Goal: Information Seeking & Learning: Find specific fact

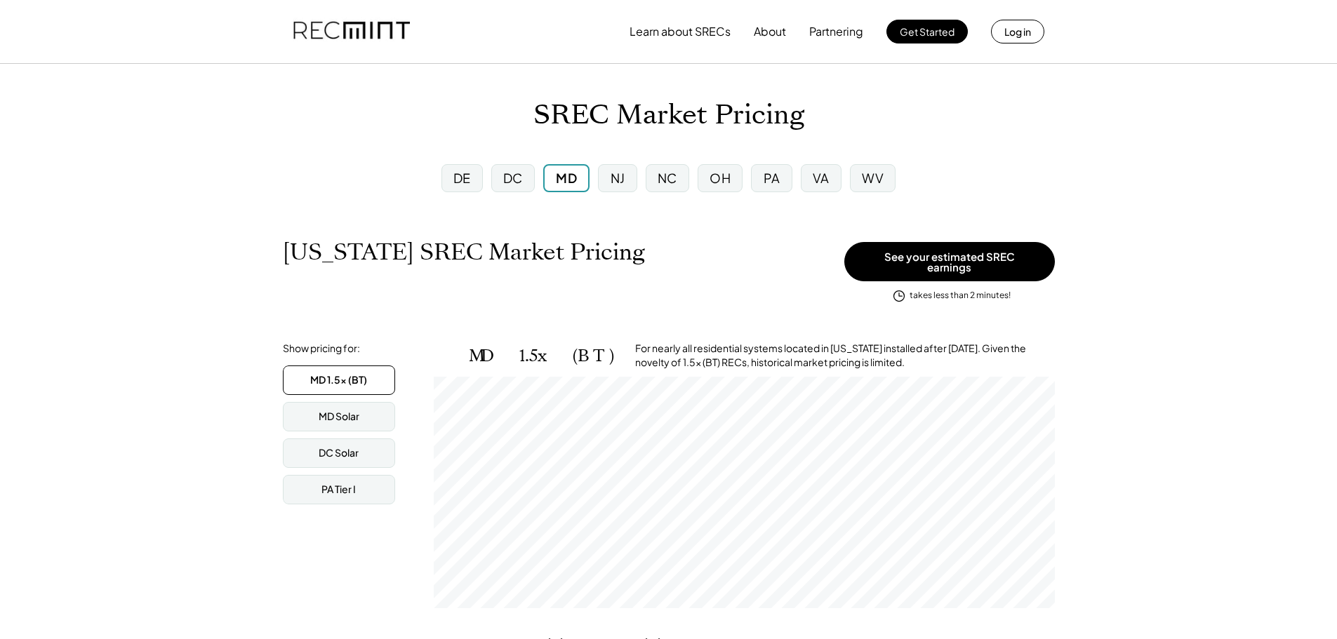
scroll to position [232, 621]
click at [355, 416] on div "MD Solar" at bounding box center [339, 416] width 112 height 29
click at [355, 483] on div "PA Tier I" at bounding box center [338, 490] width 34 height 14
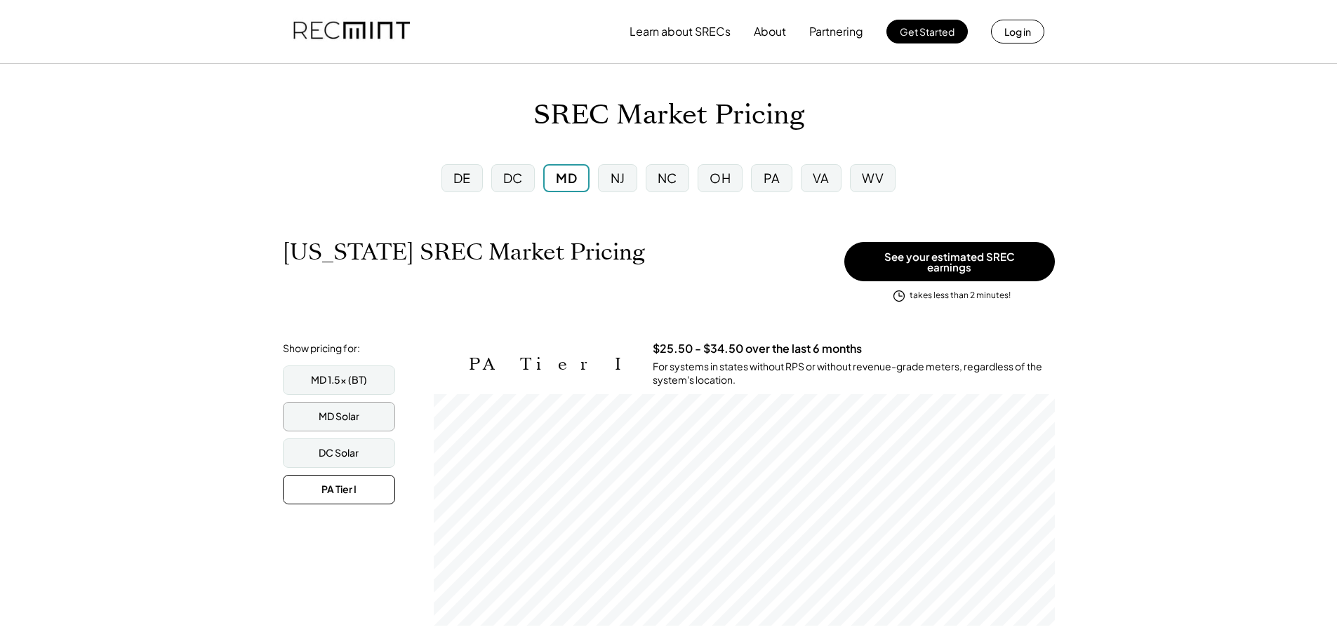
click at [366, 414] on div "MD Solar" at bounding box center [339, 416] width 112 height 29
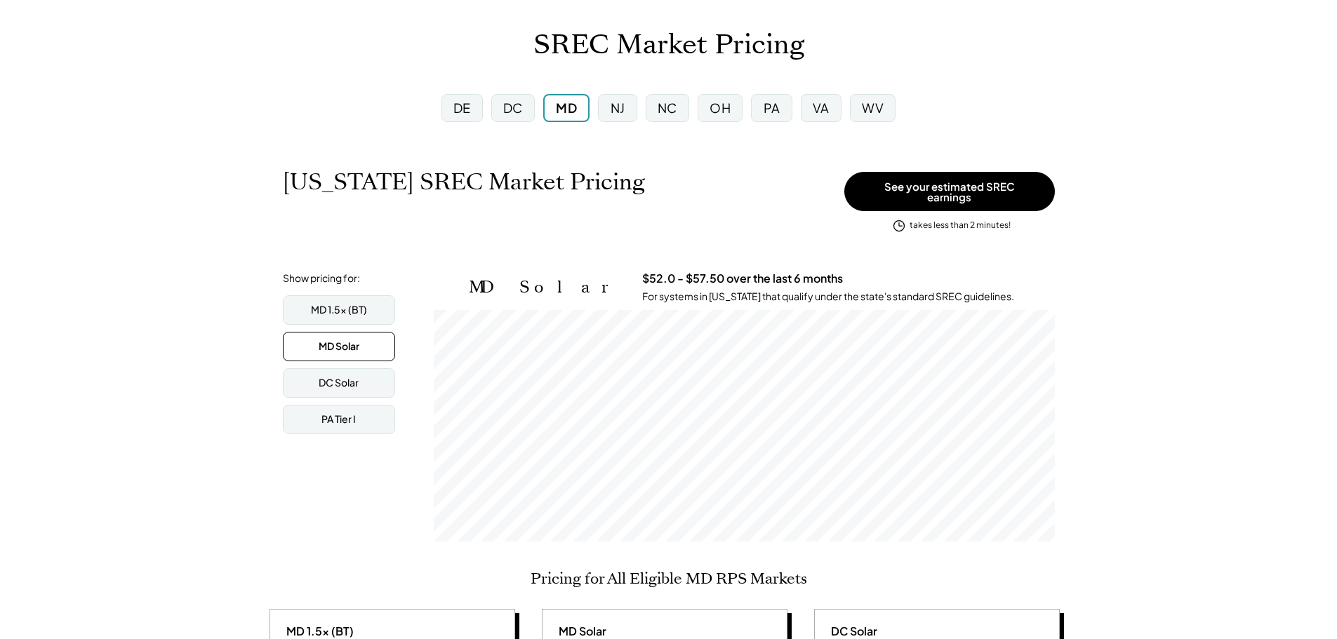
scroll to position [0, 0]
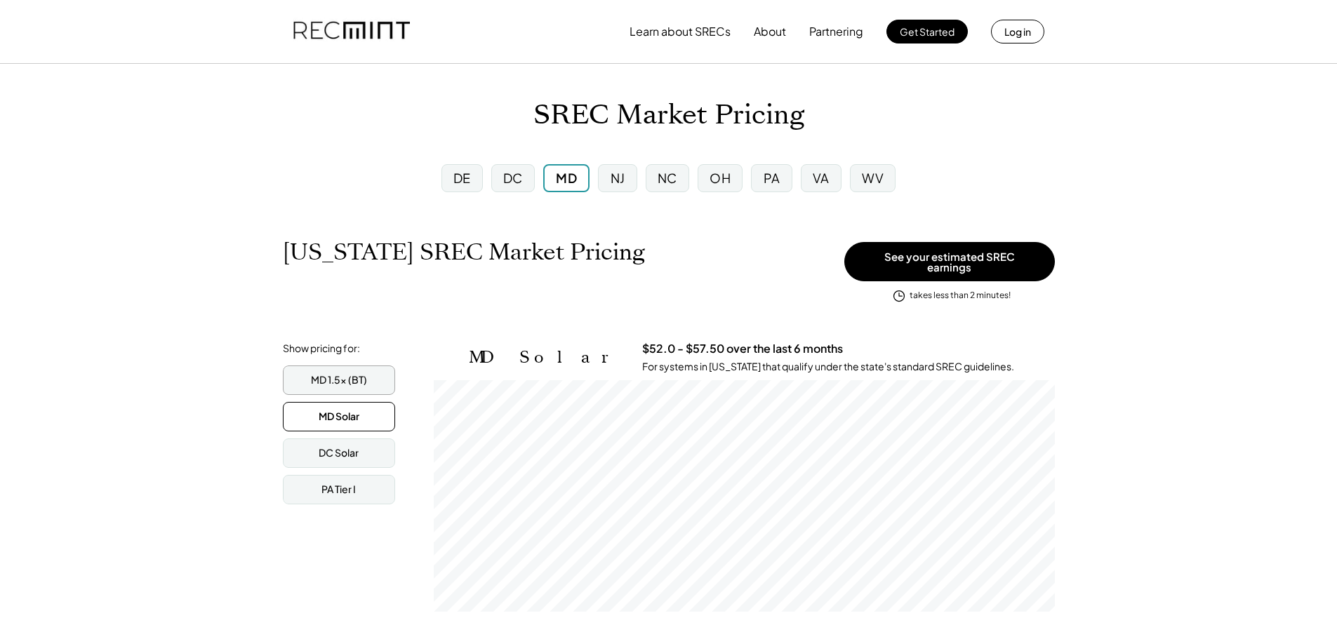
click at [372, 368] on div "MD 1.5x (BT)" at bounding box center [339, 380] width 112 height 29
click at [349, 410] on div "MD Solar" at bounding box center [339, 417] width 41 height 14
click at [320, 373] on div "MD 1.5x (BT)" at bounding box center [339, 380] width 56 height 14
click at [365, 415] on div "MD Solar" at bounding box center [339, 416] width 112 height 29
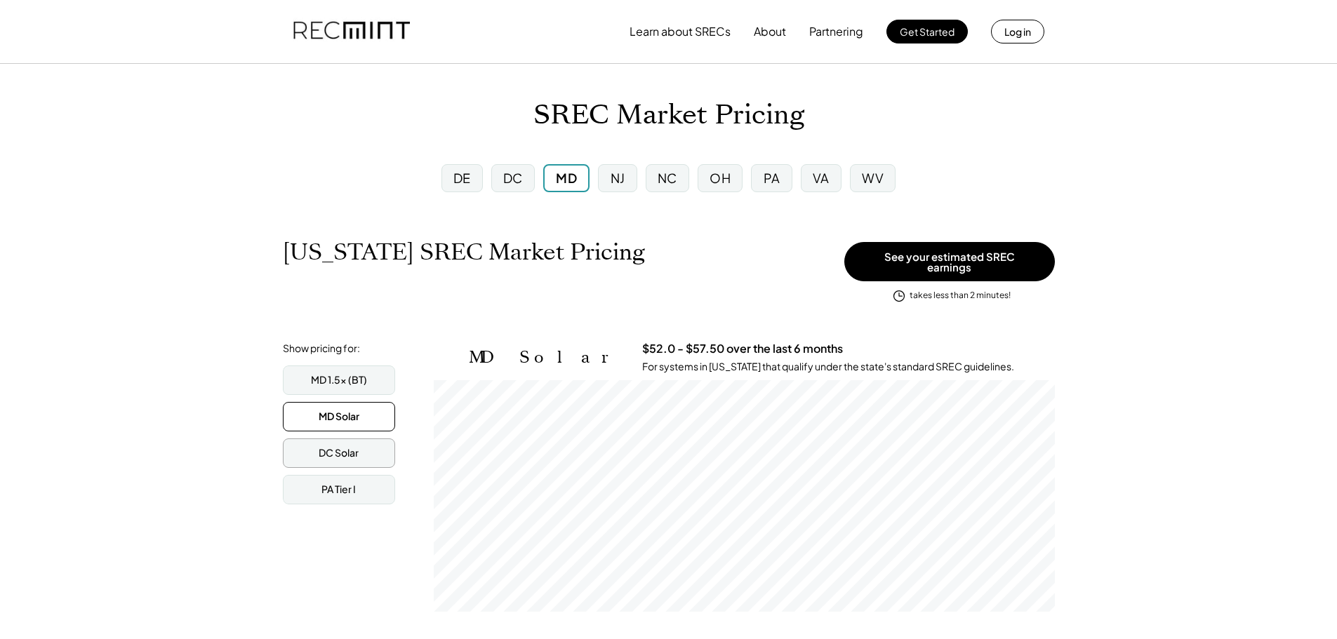
click at [349, 446] on div "DC Solar" at bounding box center [339, 453] width 40 height 14
click at [338, 488] on div "PA Tier I" at bounding box center [338, 490] width 34 height 14
click at [332, 421] on div "MD Solar" at bounding box center [339, 416] width 112 height 29
click at [321, 366] on div "MD 1.5x (BT)" at bounding box center [339, 380] width 112 height 29
click at [345, 439] on div "DC Solar" at bounding box center [339, 453] width 112 height 29
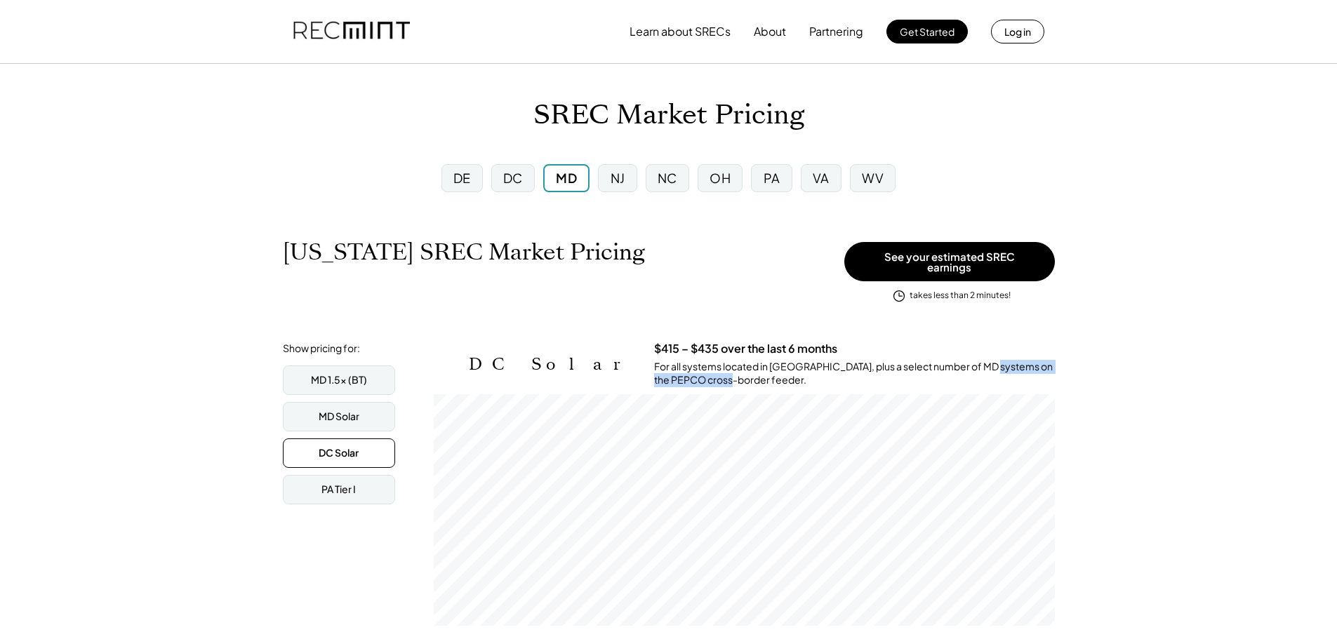
drag, startPoint x: 1033, startPoint y: 359, endPoint x: 893, endPoint y: 359, distance: 139.6
click at [893, 359] on div "$415 – $435 over the last 6 months For all systems located in [GEOGRAPHIC_DATA]…" at bounding box center [854, 365] width 401 height 46
